Goal: Find specific page/section: Find specific page/section

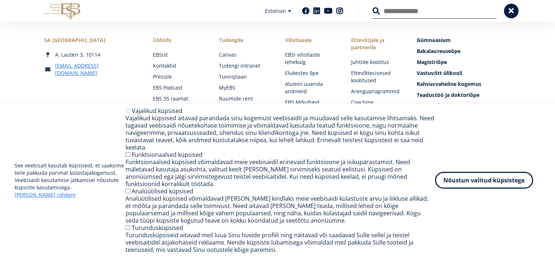
scroll to position [137, 0]
click at [185, 162] on link "Raamatukogu" at bounding box center [179, 160] width 51 height 7
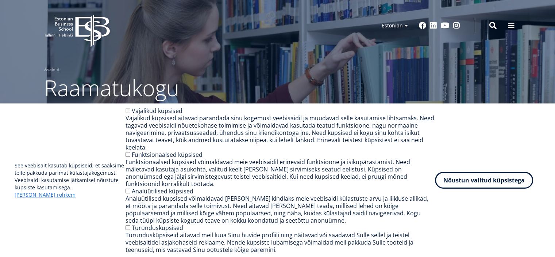
click at [209, 125] on link "Uued raamatud" at bounding box center [192, 126] width 38 height 7
click at [147, 129] on link "Andmebaasid" at bounding box center [142, 126] width 32 height 7
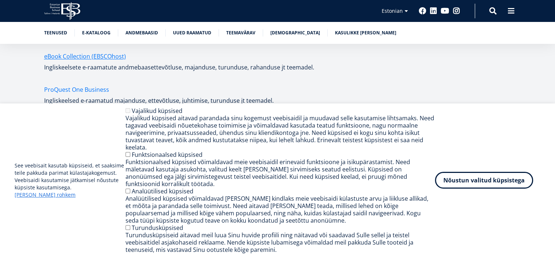
scroll to position [1313, 0]
click at [60, 84] on link "ProQuest One Business" at bounding box center [76, 89] width 65 height 11
